Goal: Task Accomplishment & Management: Use online tool/utility

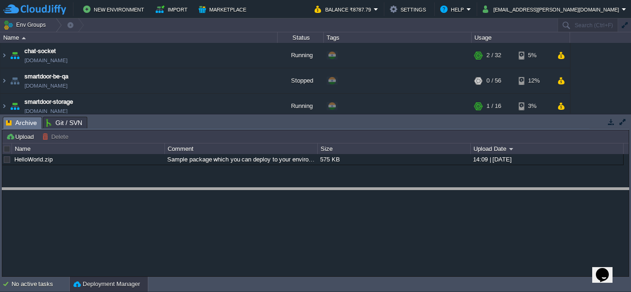
drag, startPoint x: 401, startPoint y: 126, endPoint x: 354, endPoint y: 197, distance: 85.4
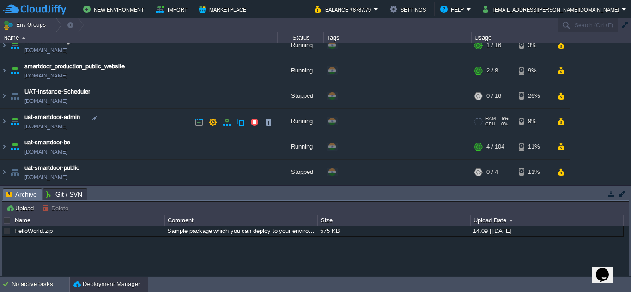
scroll to position [61, 0]
click at [6, 146] on img at bounding box center [3, 146] width 7 height 25
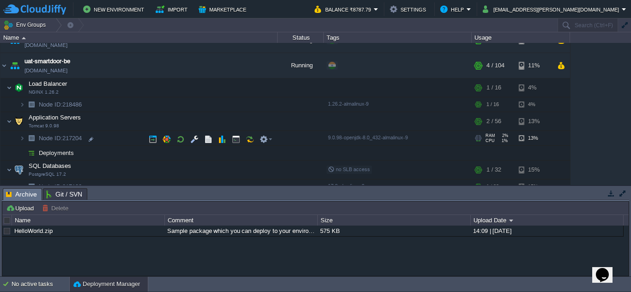
scroll to position [141, 0]
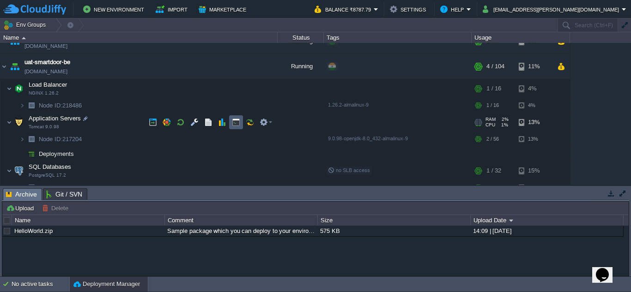
click at [233, 125] on button "button" at bounding box center [236, 122] width 8 height 8
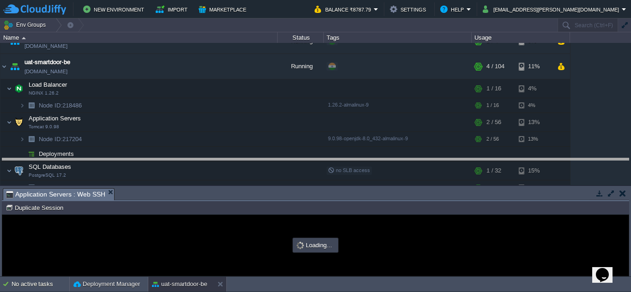
drag, startPoint x: 235, startPoint y: 199, endPoint x: 246, endPoint y: 160, distance: 41.2
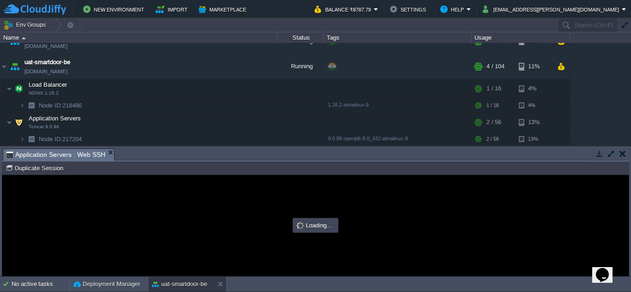
scroll to position [0, 0]
type input "#000000"
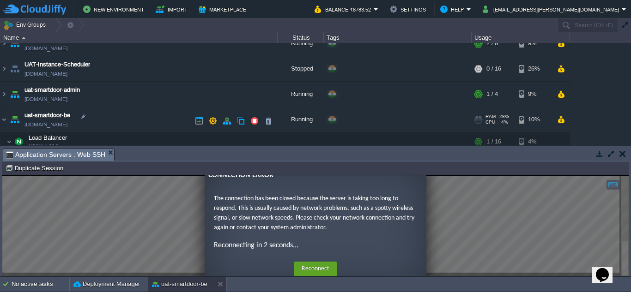
scroll to position [87, 0]
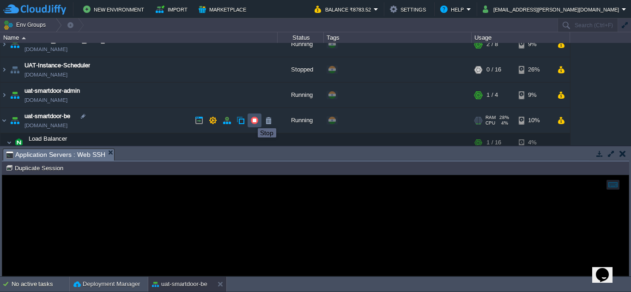
click at [251, 120] on button "button" at bounding box center [254, 120] width 8 height 8
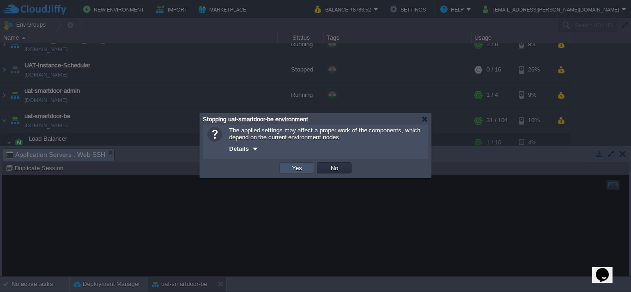
click at [297, 168] on button "Yes" at bounding box center [297, 168] width 16 height 8
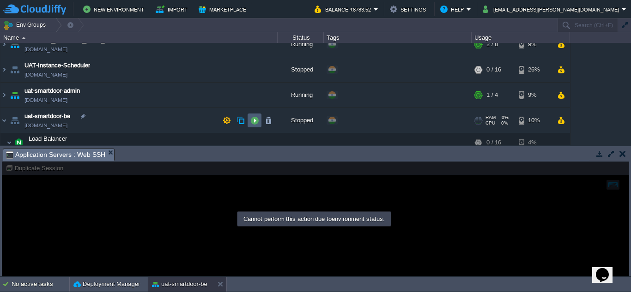
click at [259, 122] on td at bounding box center [254, 121] width 14 height 14
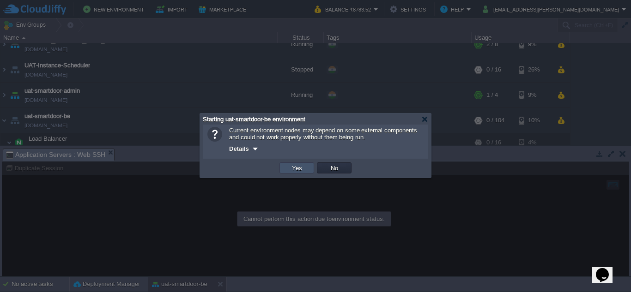
click at [300, 167] on button "Yes" at bounding box center [297, 168] width 16 height 8
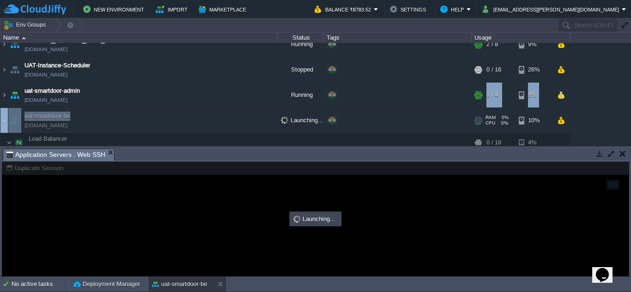
drag, startPoint x: 169, startPoint y: 122, endPoint x: 438, endPoint y: 90, distance: 270.6
click at [438, 90] on table "chat-socket chat-socket.cloudjiffy.net Running + Add to Env Group RAM 2% CPU 1%…" at bounding box center [285, 115] width 570 height 319
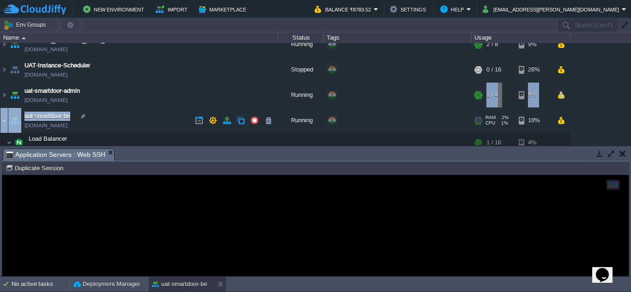
click at [3, 118] on img at bounding box center [3, 120] width 7 height 25
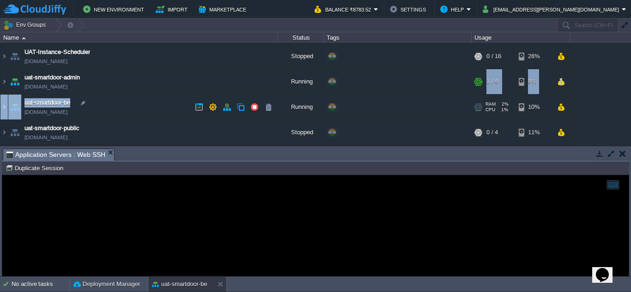
click at [3, 106] on img at bounding box center [3, 107] width 7 height 25
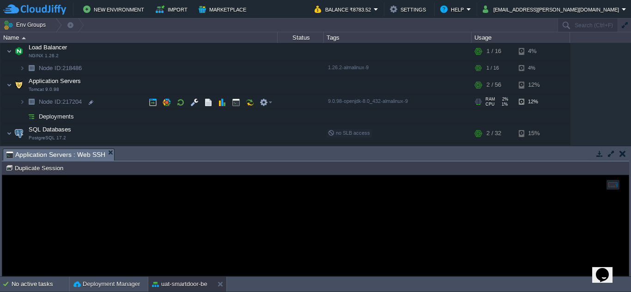
scroll to position [178, 0]
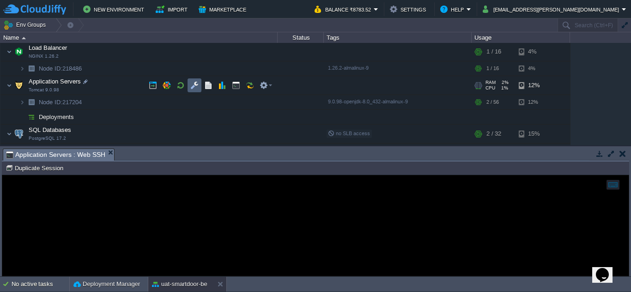
click at [196, 80] on td at bounding box center [194, 85] width 14 height 14
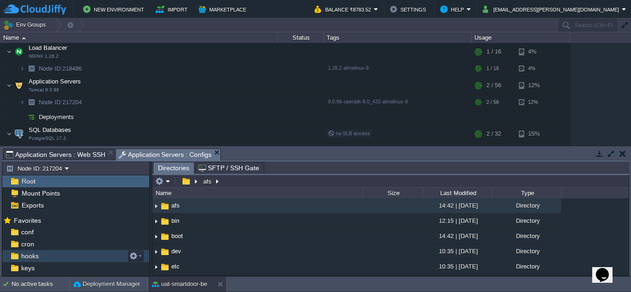
scroll to position [68, 0]
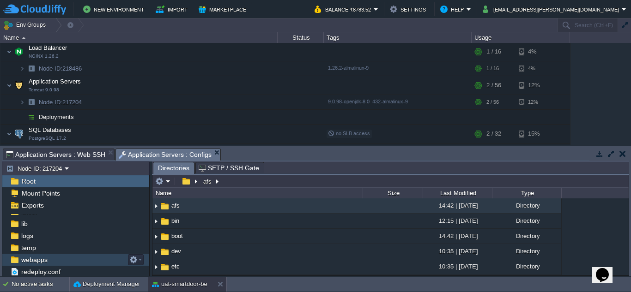
click at [40, 261] on span "webapps" at bounding box center [34, 260] width 30 height 8
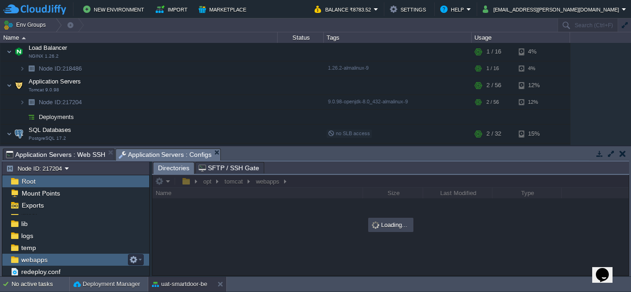
click at [40, 261] on span "webapps" at bounding box center [34, 260] width 30 height 8
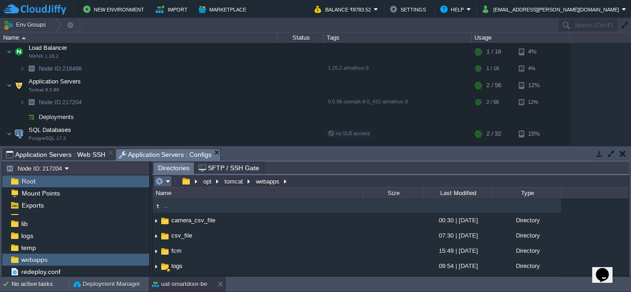
click at [166, 181] on em at bounding box center [162, 181] width 15 height 8
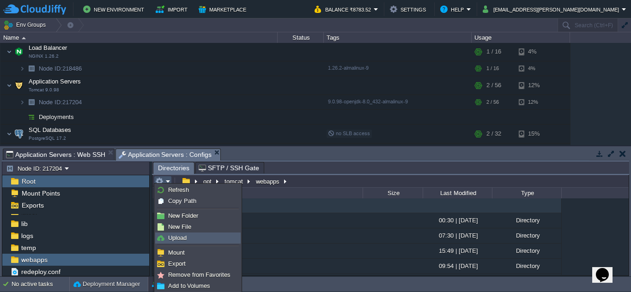
click at [183, 235] on span "Upload" at bounding box center [177, 238] width 18 height 7
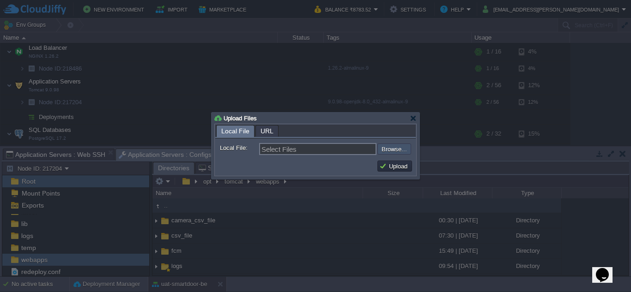
click at [394, 153] on input "file" at bounding box center [352, 149] width 117 height 11
type input "C:\fakepath\smartdoor-consumerservice-1.1.1-SNAPSHOT.jar"
type input "smartdoor-consumerservice-1.1.1-SNAPSHOT.jar"
click at [395, 166] on button "Upload" at bounding box center [394, 166] width 31 height 8
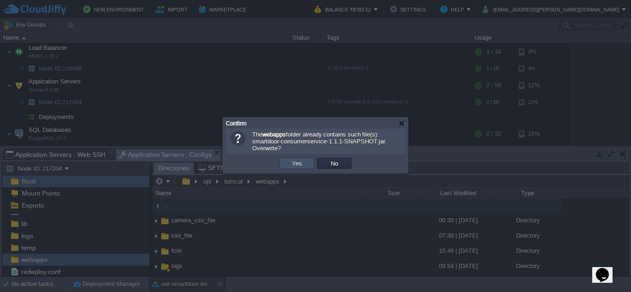
click at [293, 164] on button "Yes" at bounding box center [297, 163] width 16 height 8
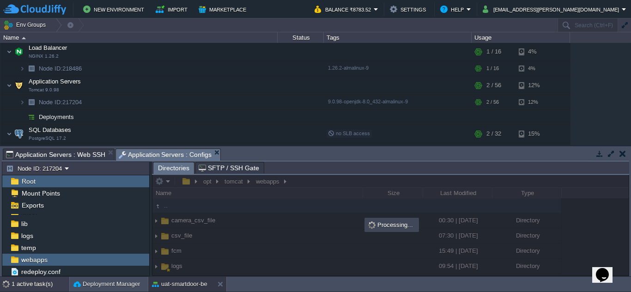
click at [51, 283] on div "1 active task(s)" at bounding box center [41, 284] width 58 height 15
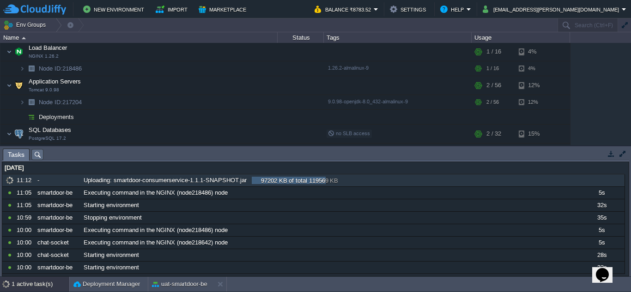
scroll to position [0, 0]
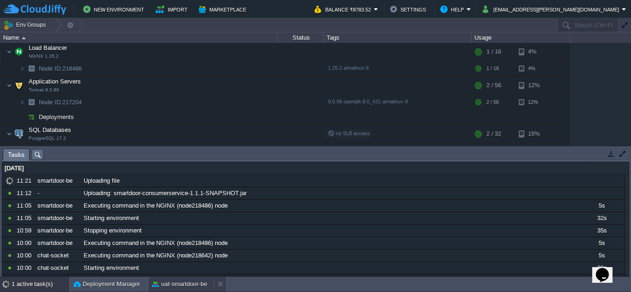
click at [183, 281] on button "uat-smartdoor-be" at bounding box center [179, 284] width 55 height 9
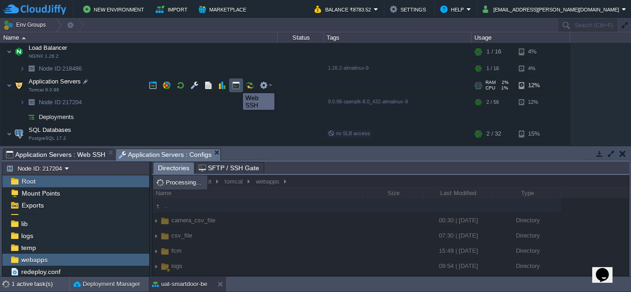
click at [236, 85] on button "button" at bounding box center [236, 85] width 8 height 8
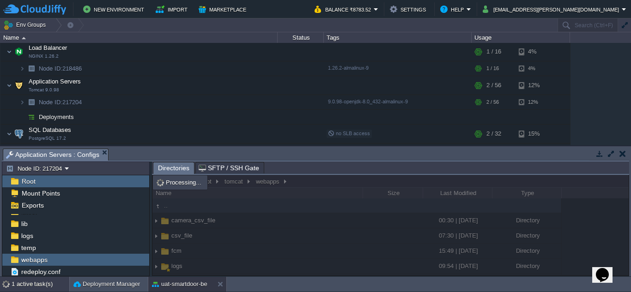
click at [28, 278] on div "1 active task(s)" at bounding box center [41, 284] width 58 height 15
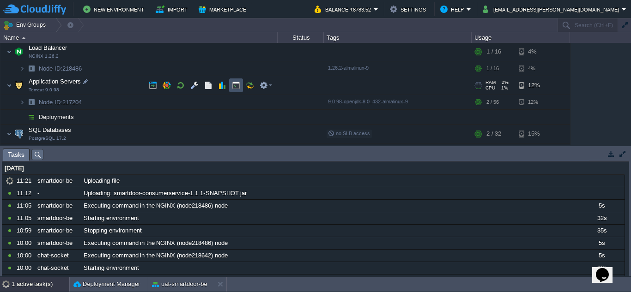
click at [232, 85] on button "button" at bounding box center [236, 85] width 8 height 8
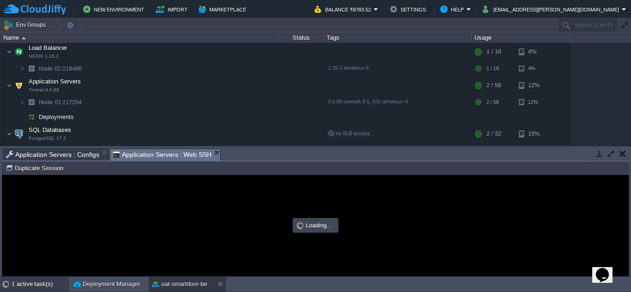
click at [41, 283] on div "1 active task(s)" at bounding box center [41, 284] width 58 height 15
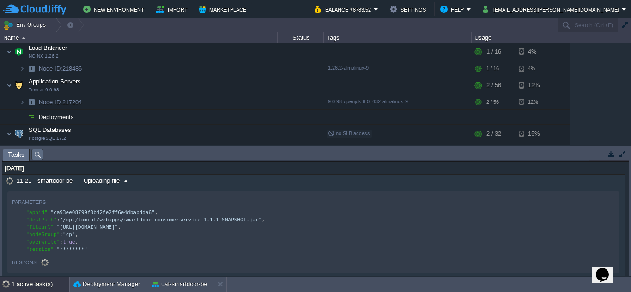
click at [125, 180] on span at bounding box center [126, 181] width 12 height 8
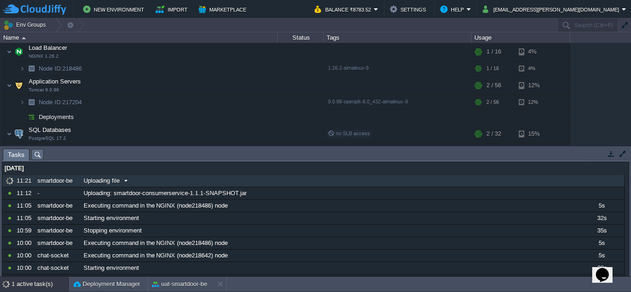
click at [125, 180] on span at bounding box center [126, 181] width 12 height 8
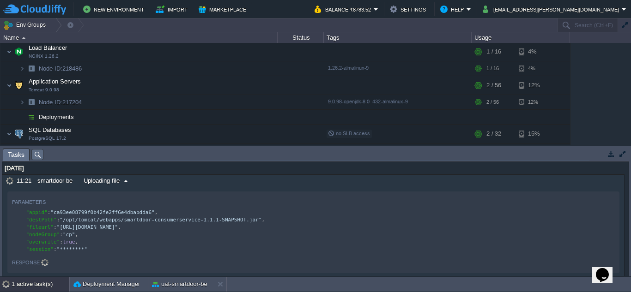
click at [187, 180] on div "Uploading file" at bounding box center [329, 181] width 496 height 12
click at [96, 284] on button "Deployment Manager" at bounding box center [106, 284] width 66 height 9
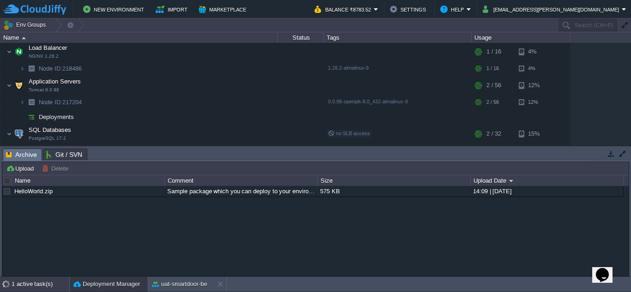
click at [50, 282] on div "1 active task(s)" at bounding box center [41, 284] width 58 height 15
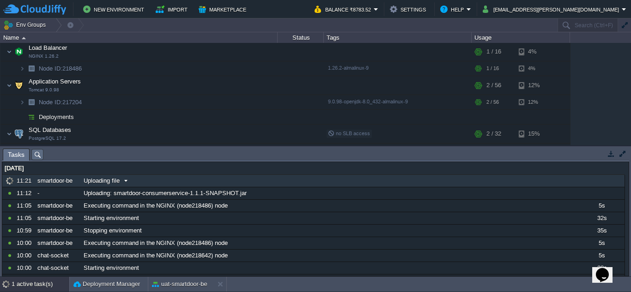
click at [102, 178] on span "Uploading file" at bounding box center [102, 181] width 36 height 8
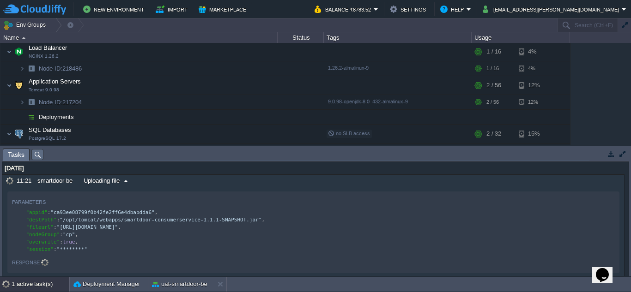
click at [102, 178] on span "Uploading file" at bounding box center [102, 181] width 36 height 8
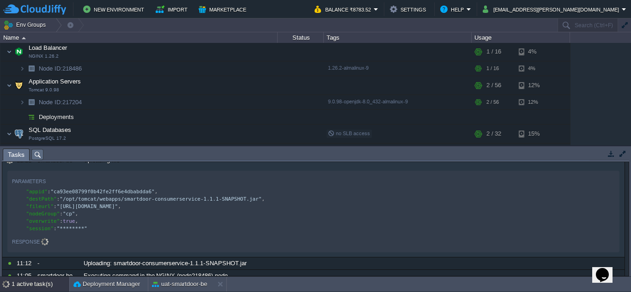
scroll to position [21, 0]
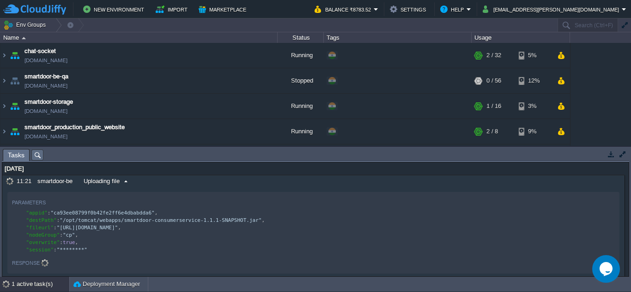
click at [157, 181] on div "Uploading file" at bounding box center [329, 181] width 496 height 12
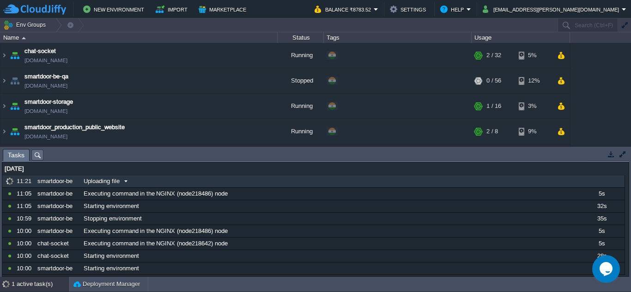
click at [157, 181] on div "Uploading file" at bounding box center [329, 181] width 496 height 12
click at [168, 146] on div "Tasks Activity Log Archive Git / SVN No items to display id Date Environment Na…" at bounding box center [315, 211] width 631 height 131
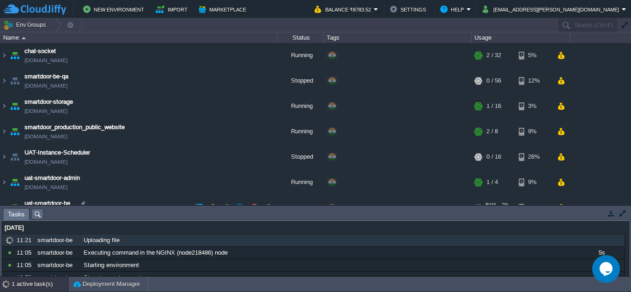
scroll to position [41, 0]
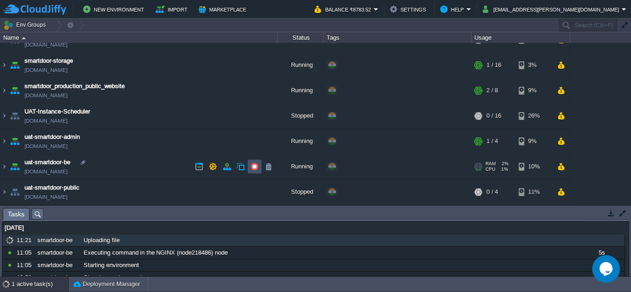
click at [255, 167] on button "button" at bounding box center [254, 166] width 8 height 8
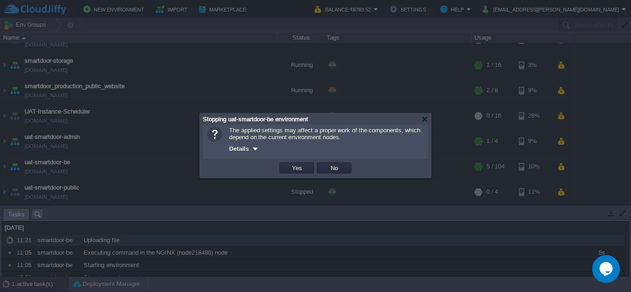
click at [305, 178] on div "OK Yes No Cancel" at bounding box center [315, 168] width 225 height 19
click at [301, 172] on button "Yes" at bounding box center [297, 168] width 16 height 8
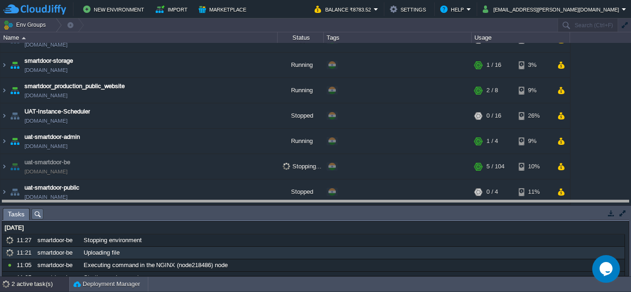
drag, startPoint x: 291, startPoint y: 216, endPoint x: 294, endPoint y: 208, distance: 8.5
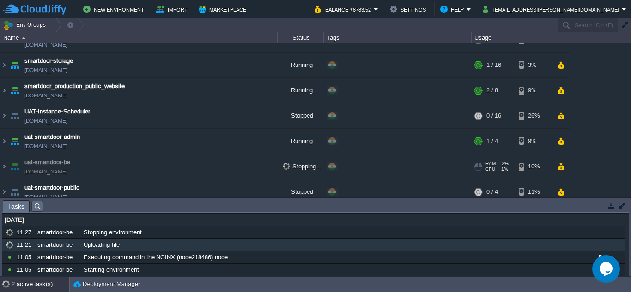
scroll to position [49, 0]
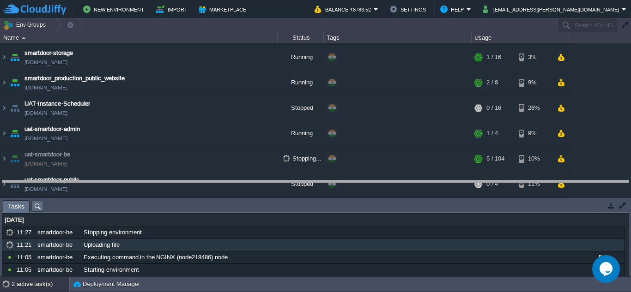
drag, startPoint x: 292, startPoint y: 202, endPoint x: 290, endPoint y: 182, distance: 20.4
click at [290, 182] on body "New Environment Import Marketplace Bonus ₹0.00 Upgrade Account Balance ₹8783.52…" at bounding box center [315, 146] width 631 height 292
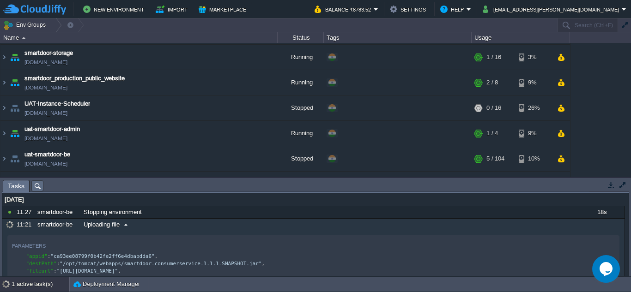
click at [240, 225] on div "Uploading file" at bounding box center [329, 225] width 496 height 12
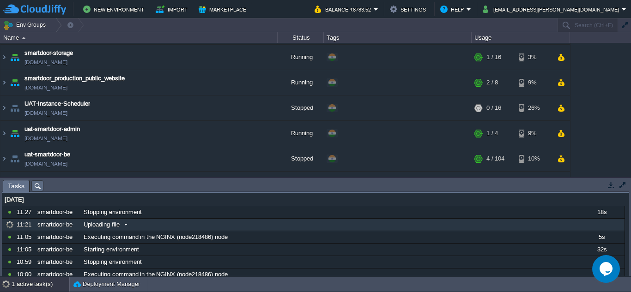
click at [240, 225] on div "Uploading file" at bounding box center [329, 225] width 496 height 12
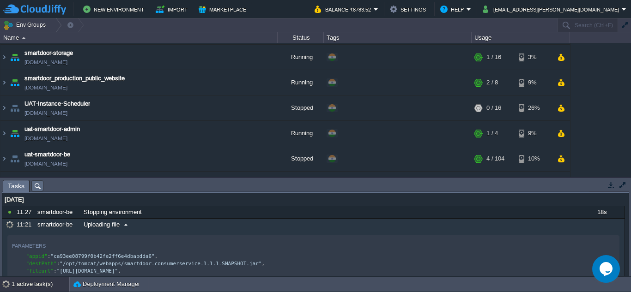
click at [240, 225] on div "Uploading file" at bounding box center [329, 225] width 496 height 12
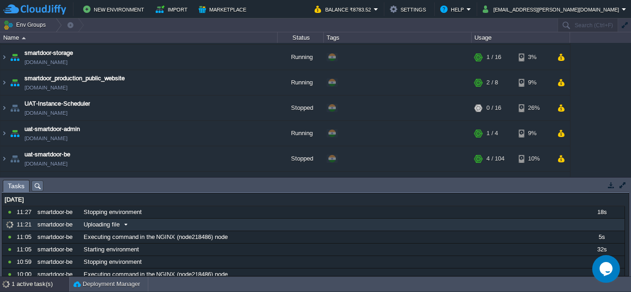
click at [240, 225] on div "Uploading file" at bounding box center [329, 225] width 496 height 12
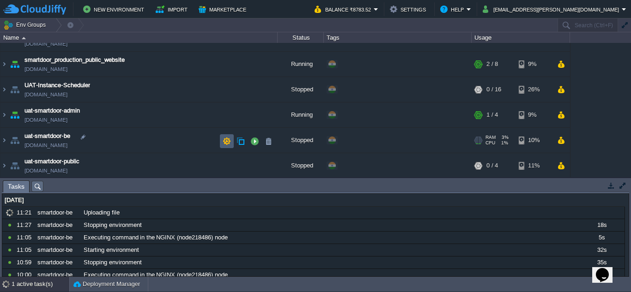
scroll to position [69, 0]
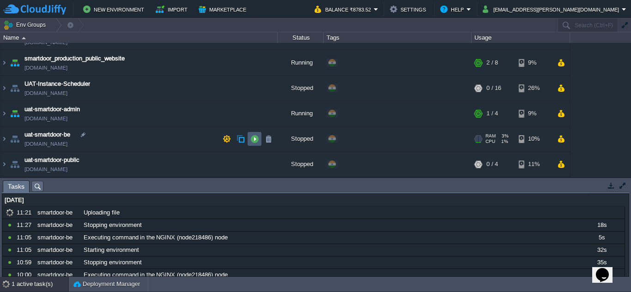
click at [256, 138] on button "button" at bounding box center [254, 139] width 8 height 8
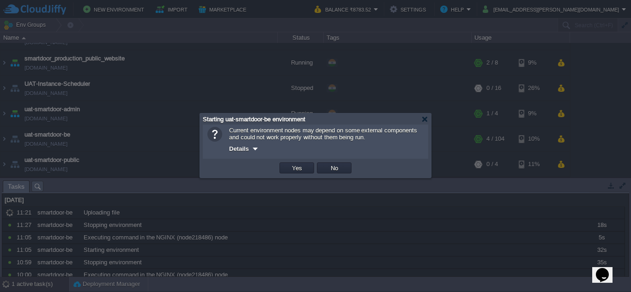
click at [286, 163] on td "Yes" at bounding box center [296, 168] width 37 height 14
click at [287, 168] on td "Yes" at bounding box center [296, 167] width 35 height 11
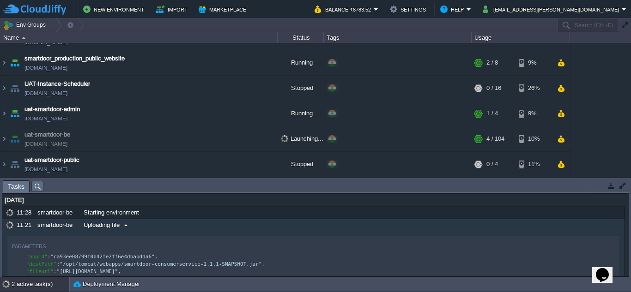
drag, startPoint x: 315, startPoint y: 229, endPoint x: 294, endPoint y: 223, distance: 22.1
click at [294, 223] on div "Uploading file" at bounding box center [329, 225] width 496 height 12
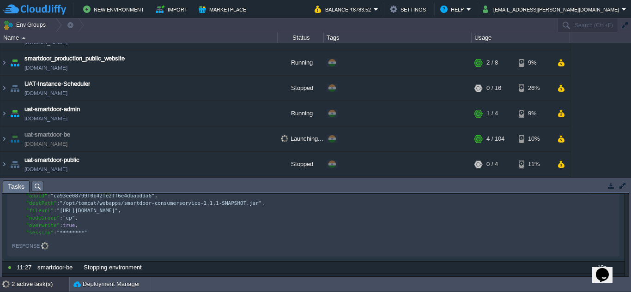
scroll to position [65, 0]
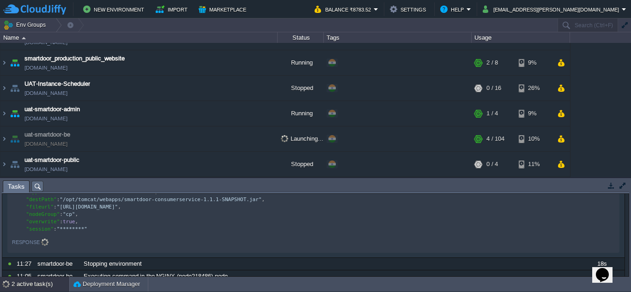
click at [23, 246] on div "Response" at bounding box center [26, 242] width 28 height 11
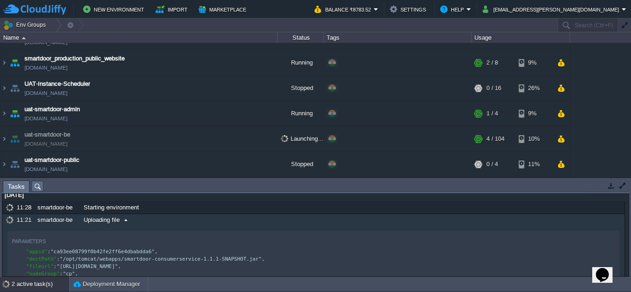
scroll to position [5, 0]
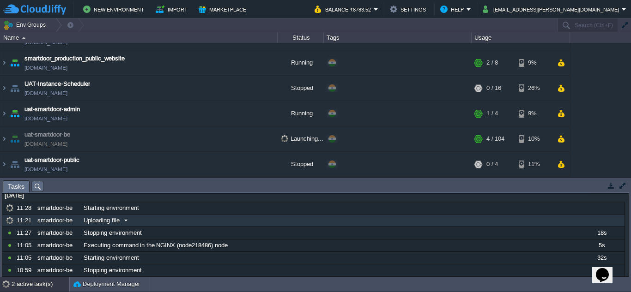
click at [105, 222] on span "Uploading file" at bounding box center [102, 221] width 36 height 8
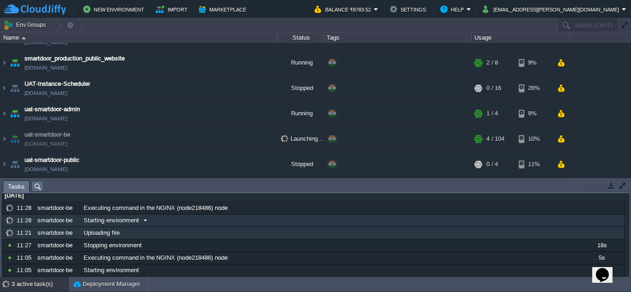
scroll to position [0, 0]
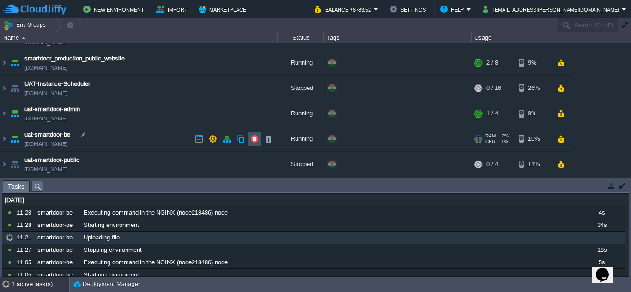
click at [257, 140] on button "button" at bounding box center [254, 139] width 8 height 8
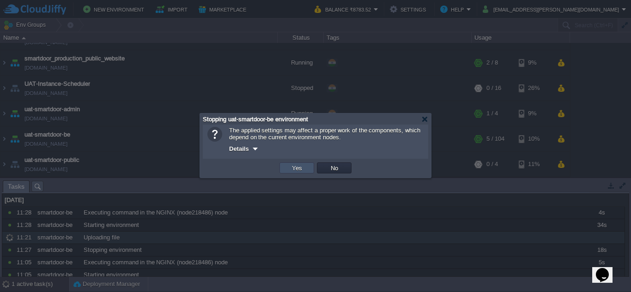
click at [294, 168] on button "Yes" at bounding box center [297, 168] width 16 height 8
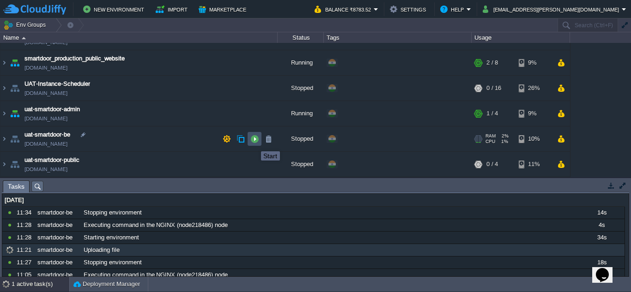
click at [254, 143] on button "button" at bounding box center [254, 139] width 8 height 8
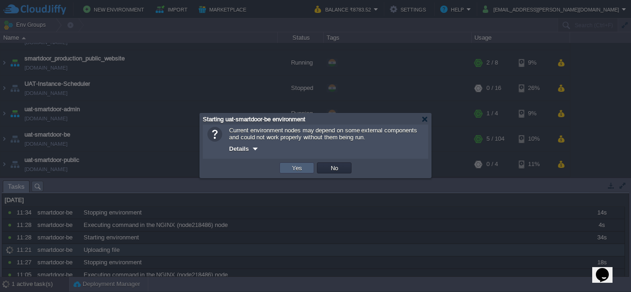
click at [285, 166] on td "Yes" at bounding box center [296, 167] width 35 height 11
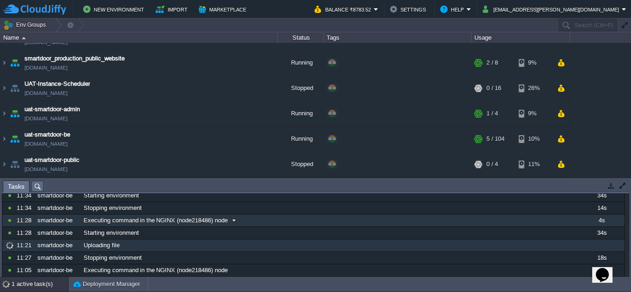
scroll to position [29, 0]
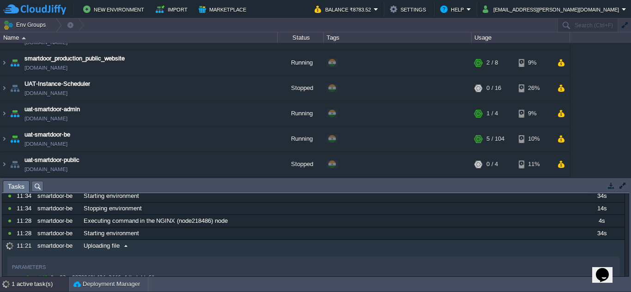
click at [237, 249] on div "Uploading file" at bounding box center [329, 246] width 496 height 12
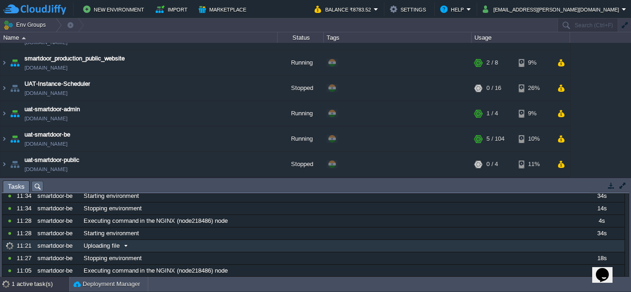
drag, startPoint x: 237, startPoint y: 249, endPoint x: 124, endPoint y: 246, distance: 113.1
click at [124, 246] on span at bounding box center [126, 246] width 12 height 8
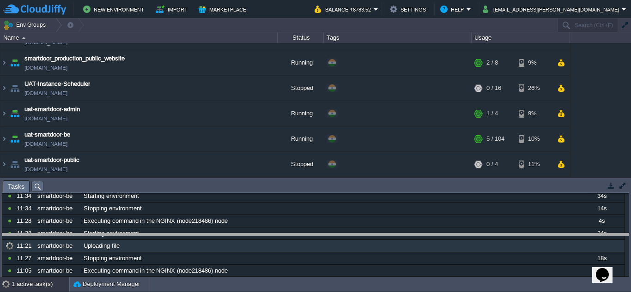
drag, startPoint x: 218, startPoint y: 187, endPoint x: 199, endPoint y: 240, distance: 56.1
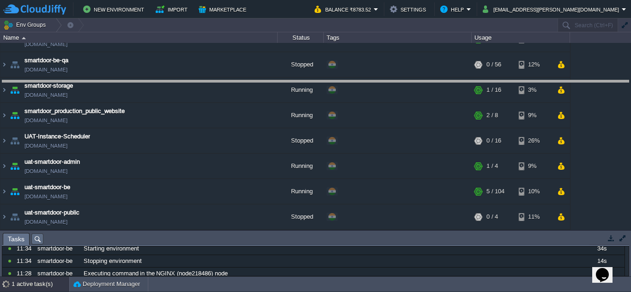
drag, startPoint x: 194, startPoint y: 240, endPoint x: 219, endPoint y: 82, distance: 159.8
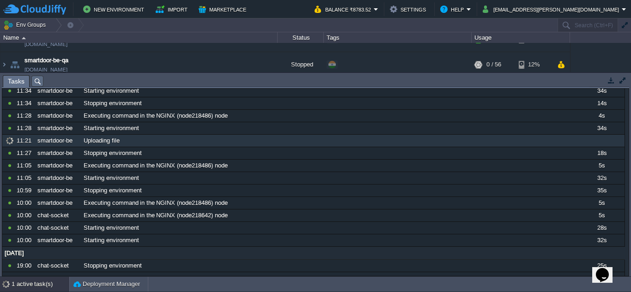
drag, startPoint x: 40, startPoint y: 291, endPoint x: 39, endPoint y: 277, distance: 13.9
click at [39, 277] on div "1 active task(s)" at bounding box center [41, 284] width 58 height 15
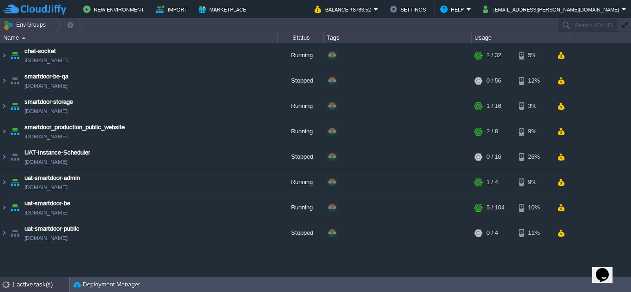
scroll to position [0, 0]
click at [39, 277] on div "1 active task(s)" at bounding box center [41, 284] width 58 height 15
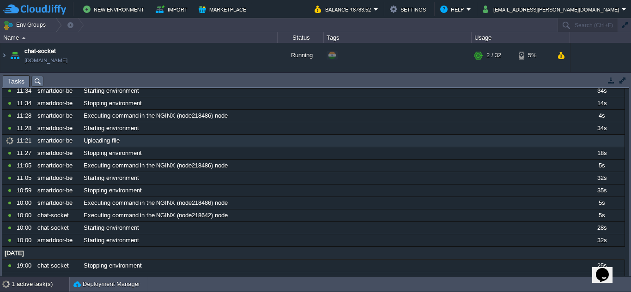
click at [39, 277] on div "1 active task(s)" at bounding box center [41, 284] width 58 height 15
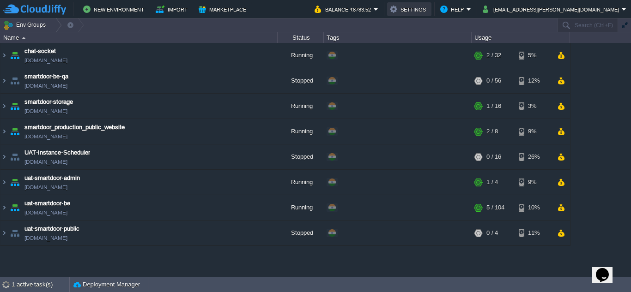
click at [428, 9] on button "Settings" at bounding box center [409, 9] width 39 height 11
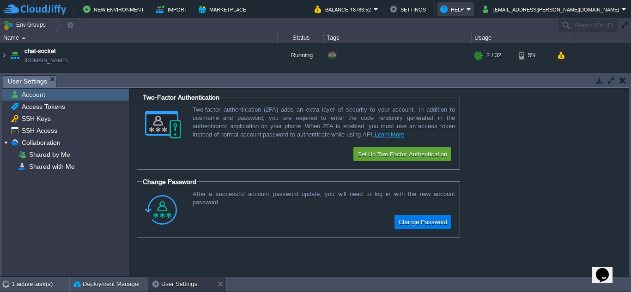
click at [471, 8] on em "Help" at bounding box center [455, 9] width 31 height 11
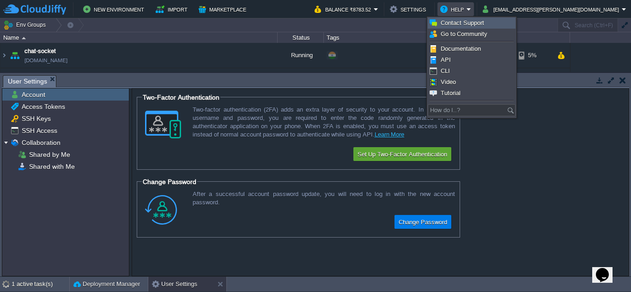
click at [493, 22] on link "Contact Support" at bounding box center [471, 23] width 87 height 10
